Goal: Information Seeking & Learning: Learn about a topic

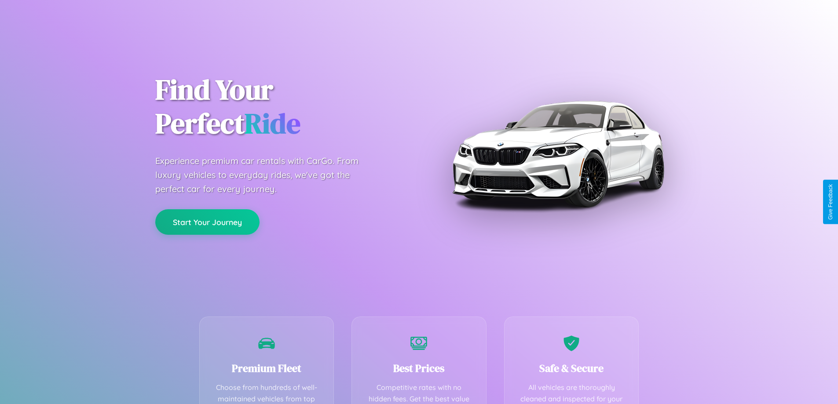
scroll to position [256, 0]
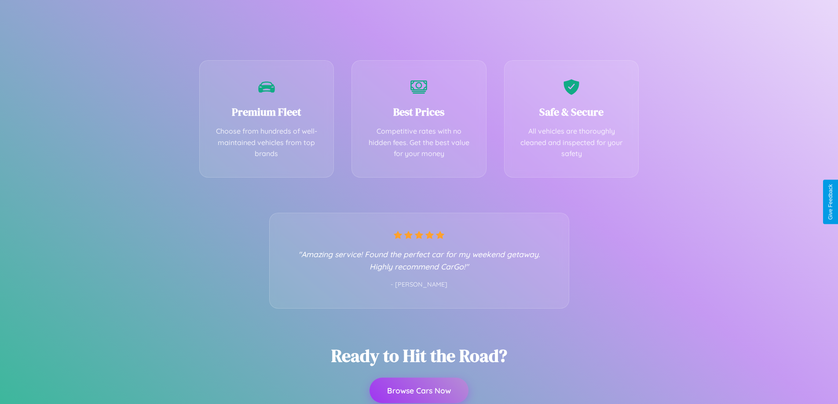
click at [419, 391] on button "Browse Cars Now" at bounding box center [419, 391] width 99 height 26
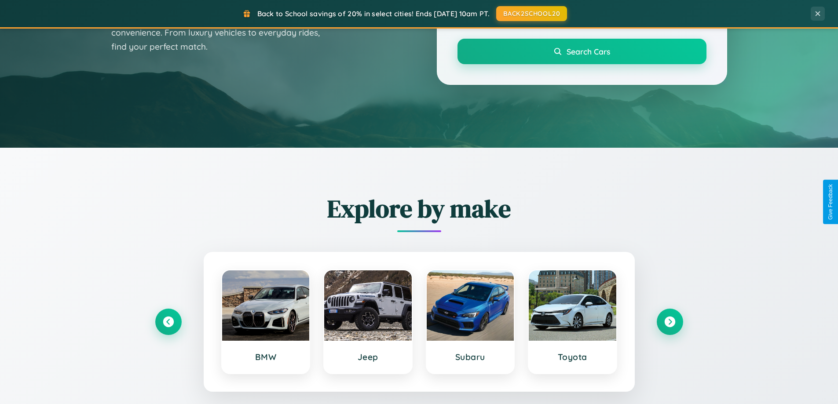
scroll to position [605, 0]
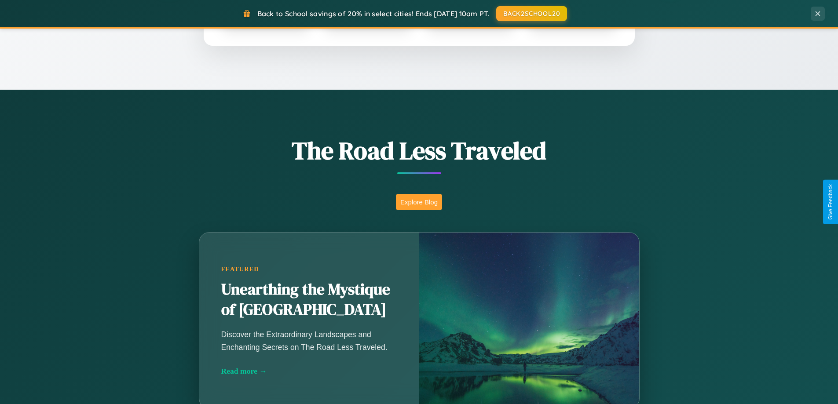
click at [419, 202] on button "Explore Blog" at bounding box center [419, 202] width 46 height 16
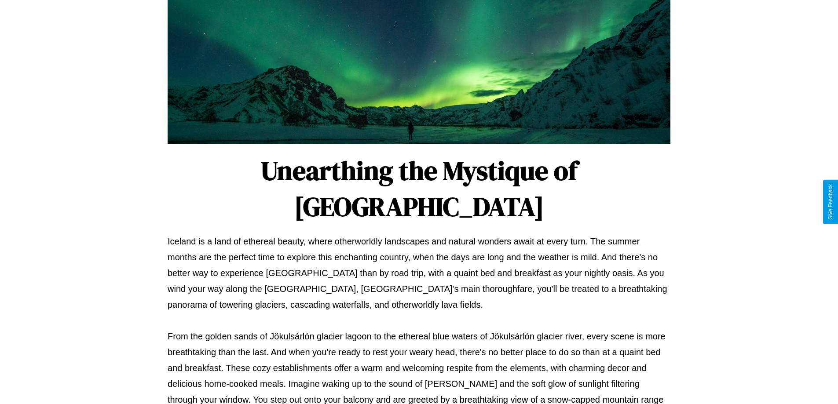
scroll to position [285, 0]
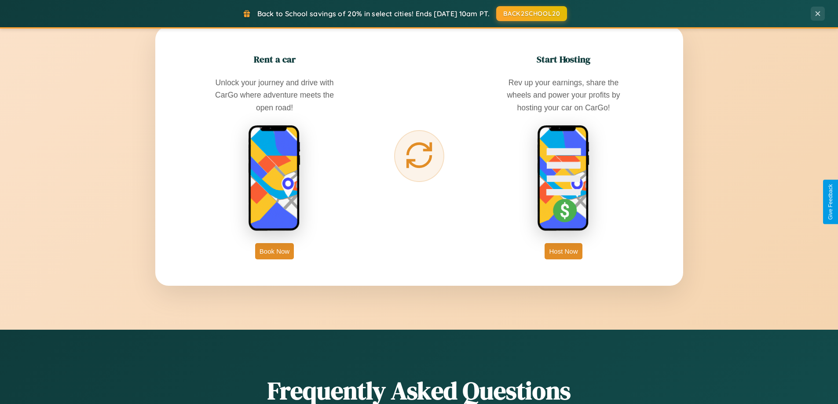
scroll to position [1693, 0]
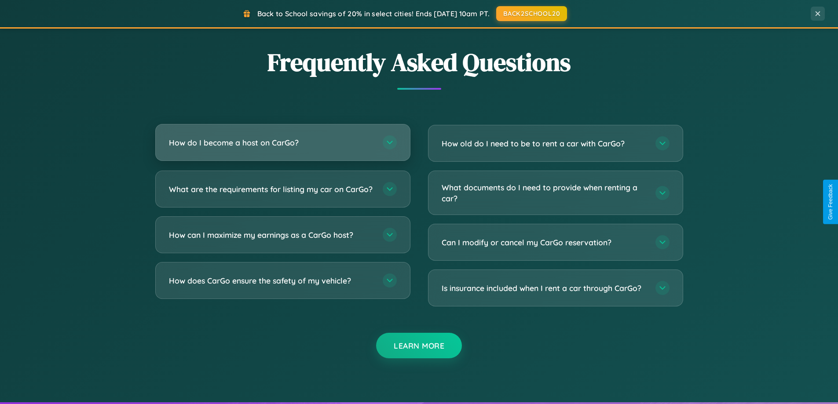
click at [282, 143] on h3 "How do I become a host on CarGo?" at bounding box center [271, 142] width 205 height 11
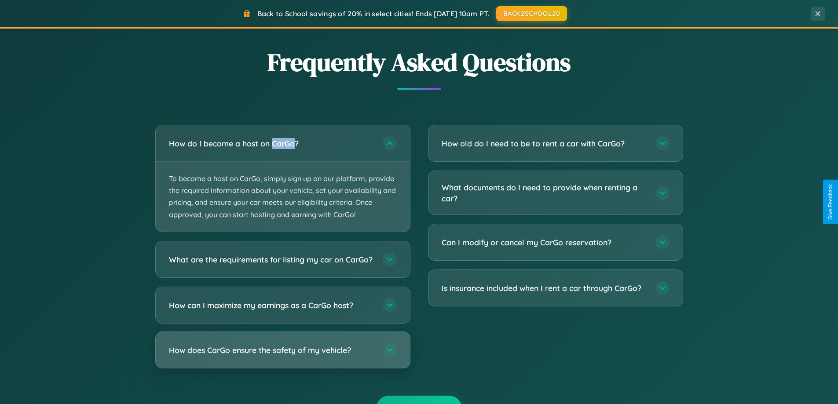
click at [282, 355] on h3 "How does CarGo ensure the safety of my vehicle?" at bounding box center [271, 349] width 205 height 11
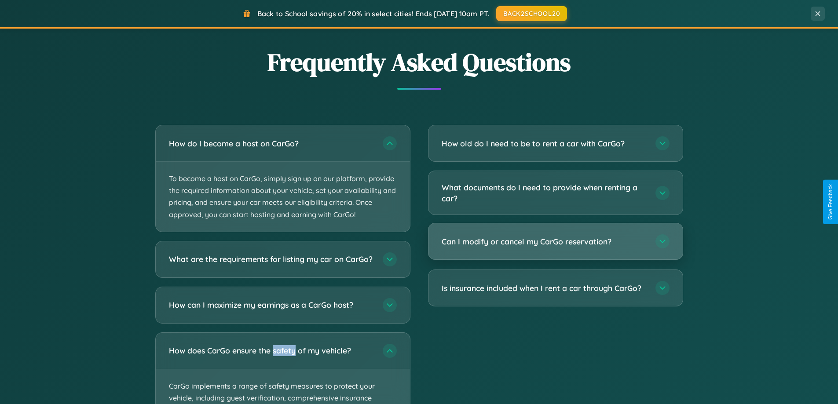
click at [555, 242] on h3 "Can I modify or cancel my CarGo reservation?" at bounding box center [544, 241] width 205 height 11
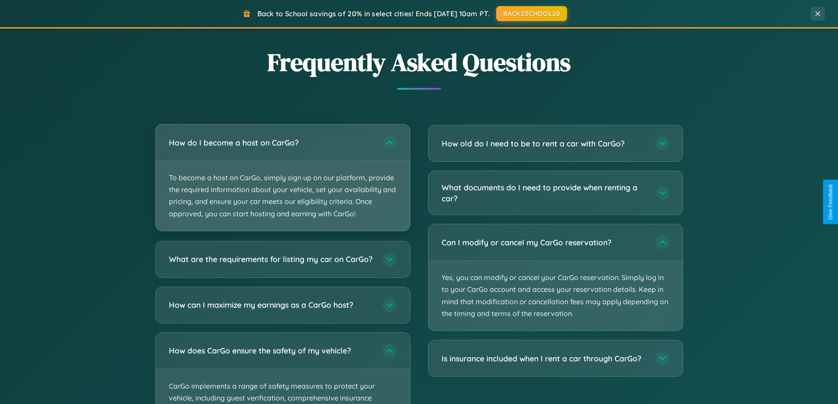
click at [282, 178] on p "To become a host on CarGo, simply sign up on our platform, provide the required…" at bounding box center [283, 196] width 254 height 70
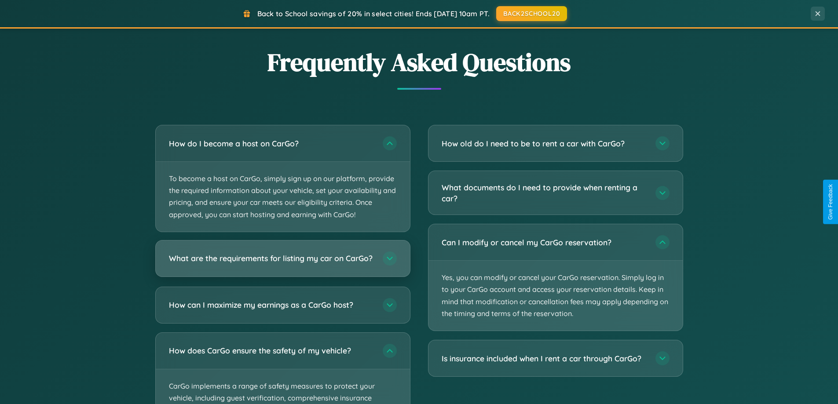
click at [282, 263] on h3 "What are the requirements for listing my car on CarGo?" at bounding box center [271, 258] width 205 height 11
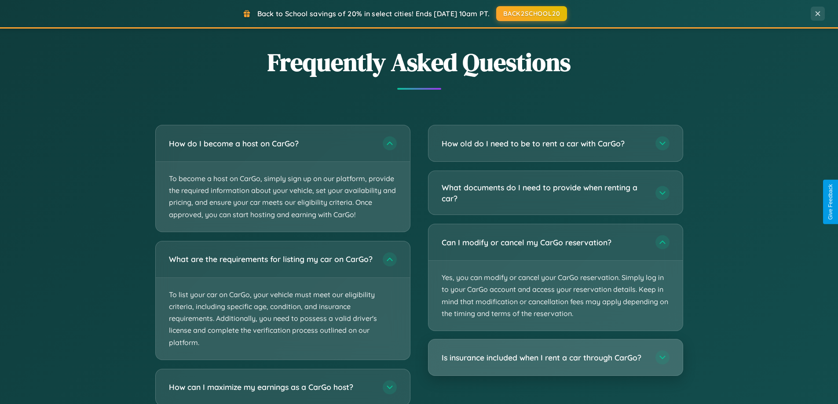
click at [555, 359] on h3 "Is insurance included when I rent a car through CarGo?" at bounding box center [544, 357] width 205 height 11
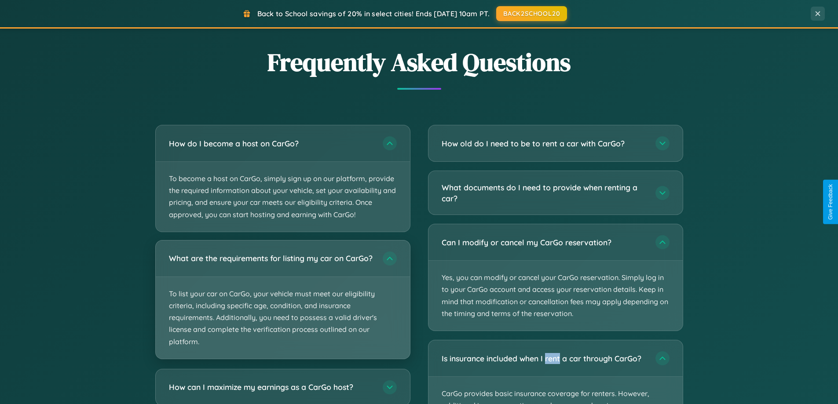
click at [282, 304] on p "To list your car on CarGo, your vehicle must meet our eligibility criteria, inc…" at bounding box center [283, 318] width 254 height 82
